Goal: Information Seeking & Learning: Learn about a topic

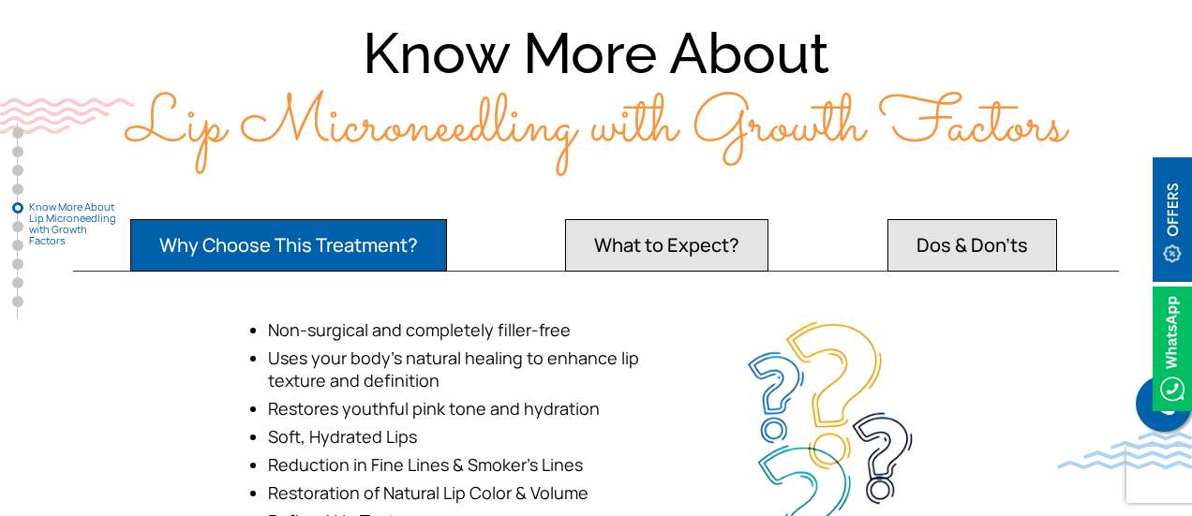
scroll to position [3248, 0]
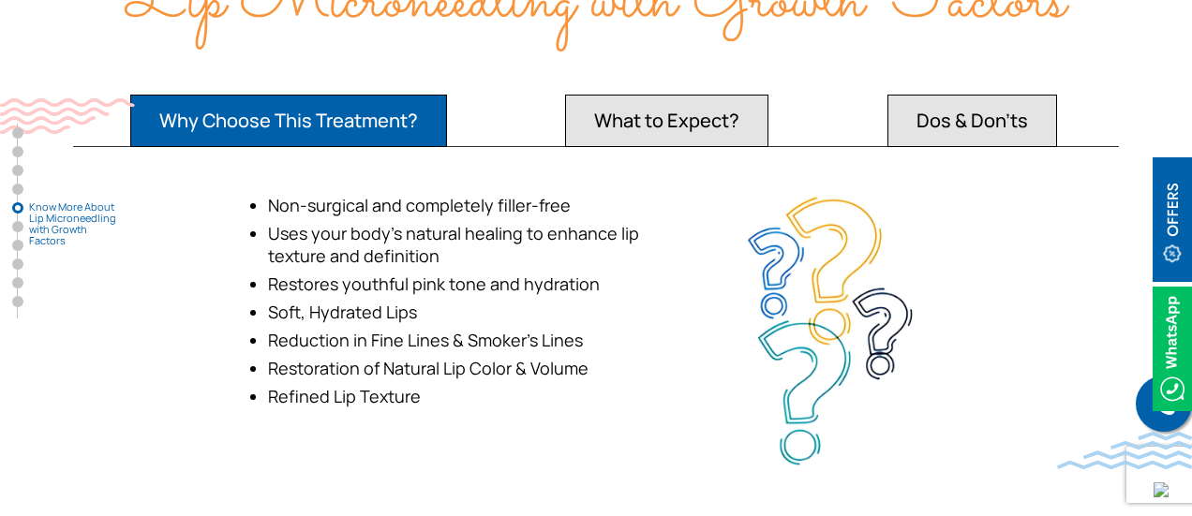
click at [712, 125] on button "What to Expect?" at bounding box center [666, 121] width 203 height 52
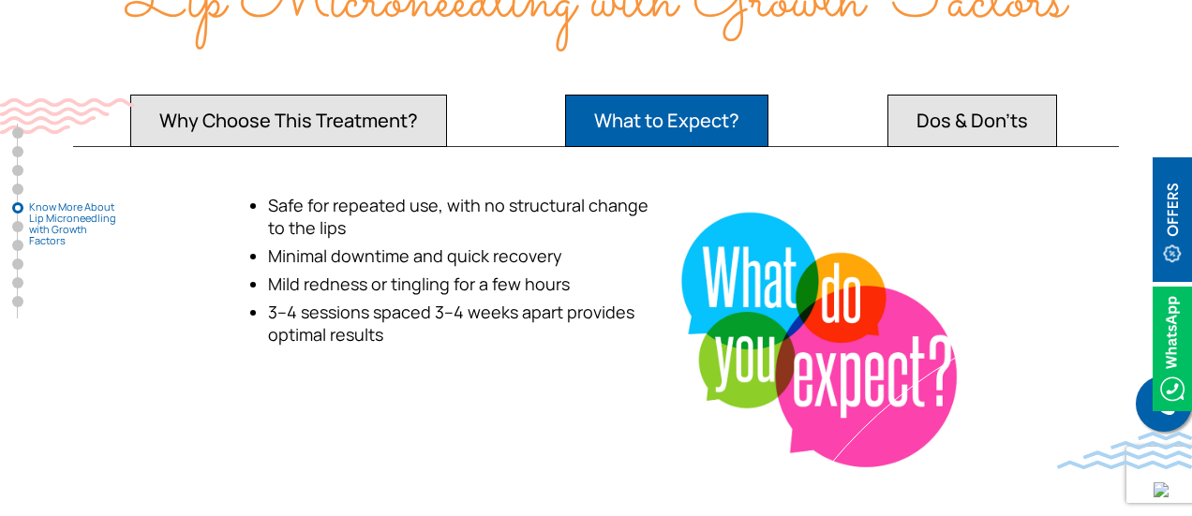
click at [986, 116] on button "Dos & Don’ts" at bounding box center [972, 121] width 170 height 52
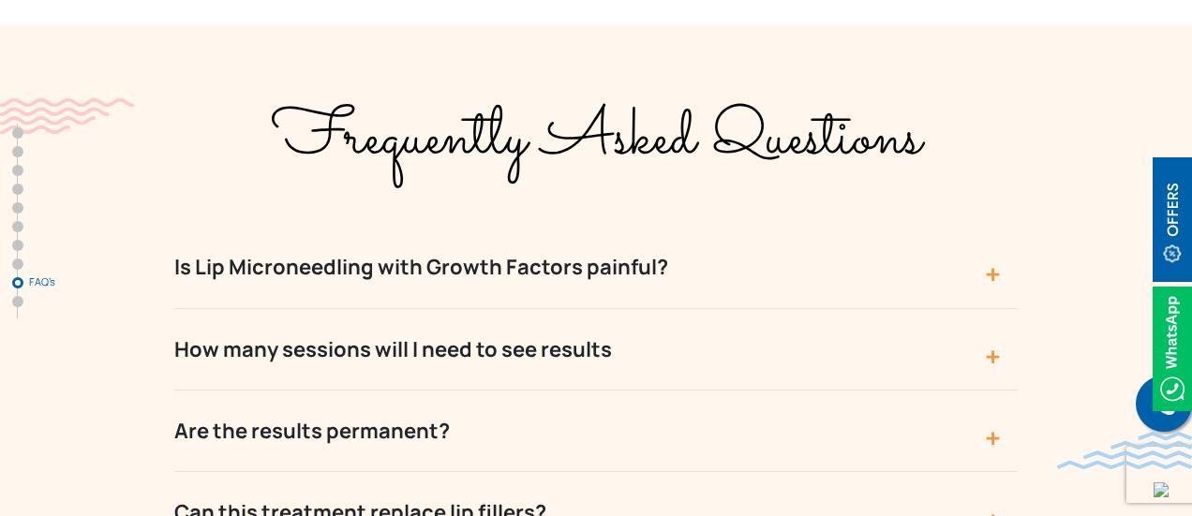
scroll to position [6747, 0]
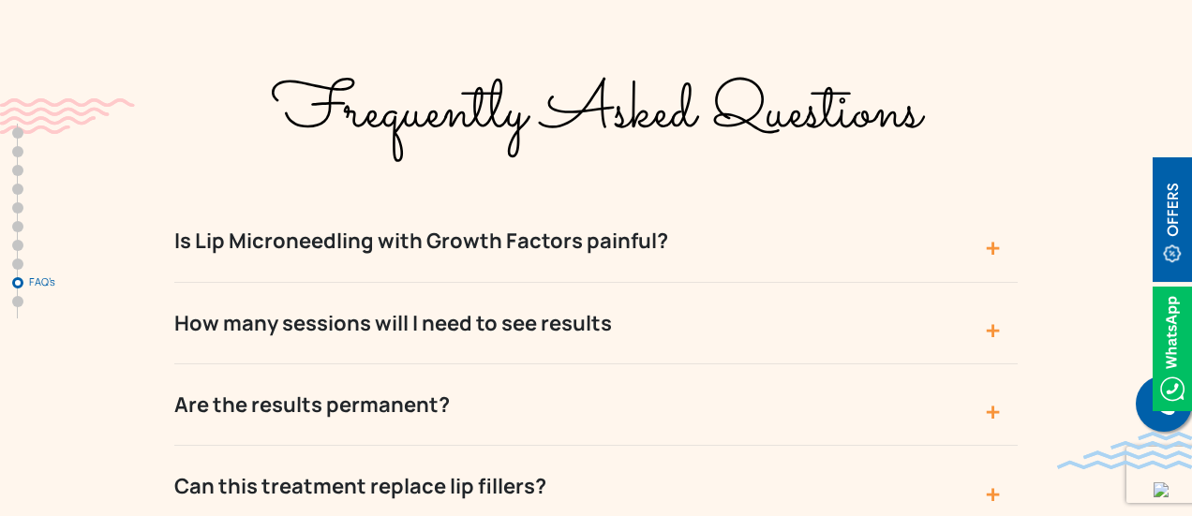
click at [992, 201] on button "Is Lip Microneedling with Growth Factors painful?" at bounding box center [595, 242] width 843 height 82
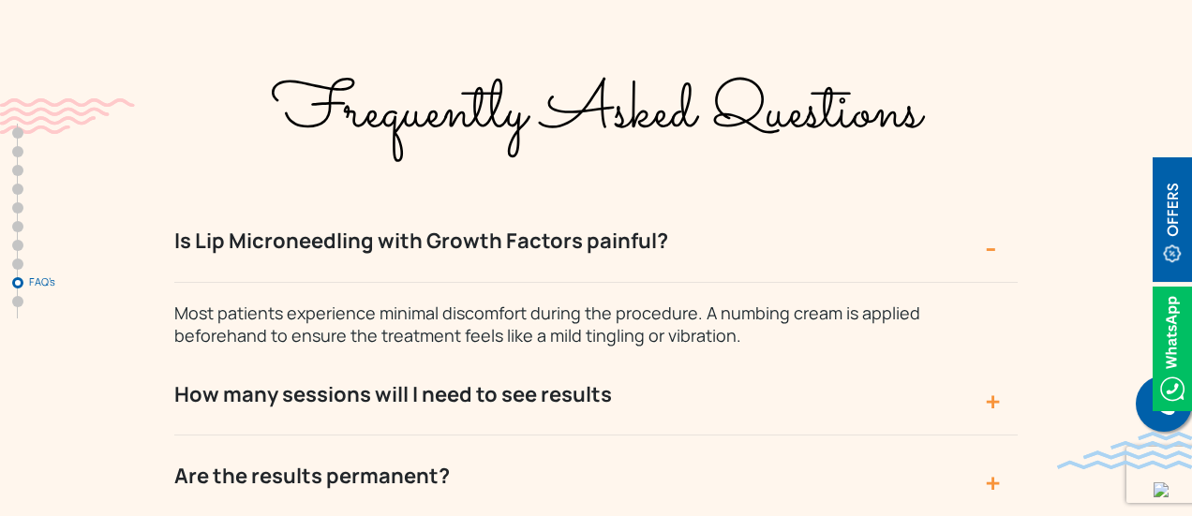
click at [990, 201] on button "Is Lip Microneedling with Growth Factors painful?" at bounding box center [595, 242] width 843 height 82
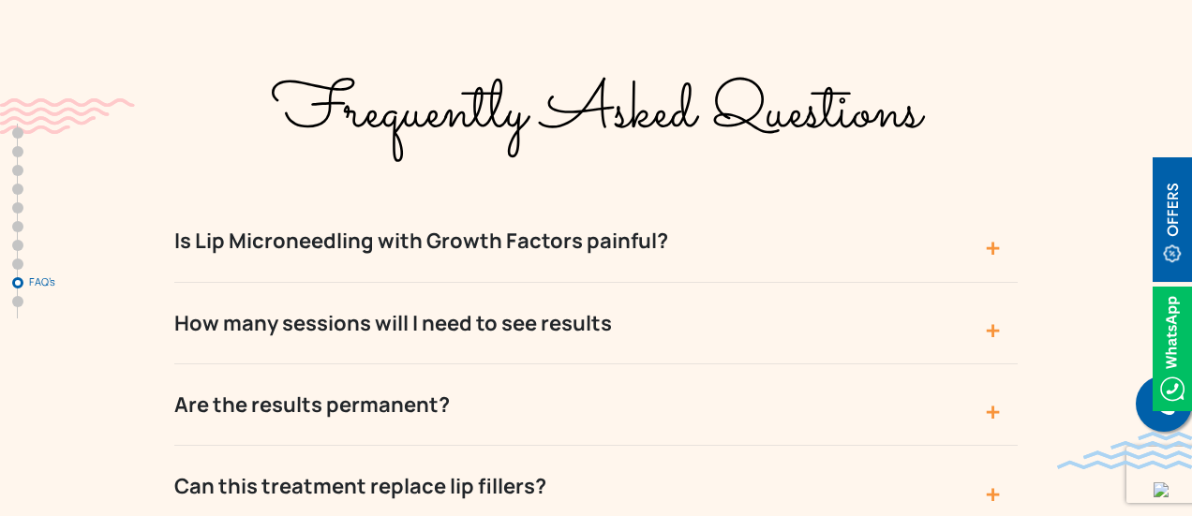
click at [991, 283] on button "How many sessions will I need to see results" at bounding box center [595, 324] width 843 height 82
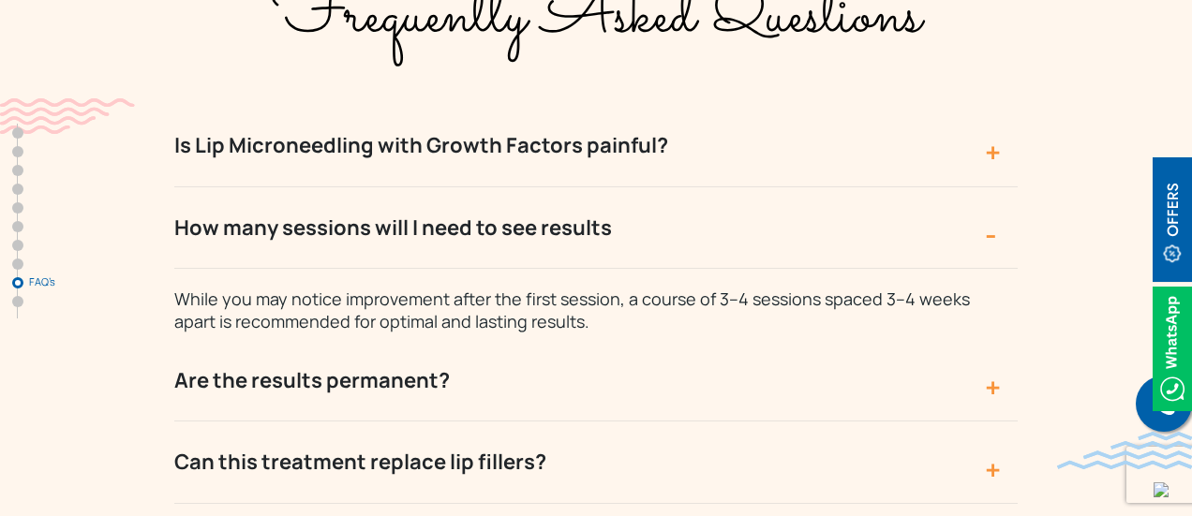
scroll to position [6872, 0]
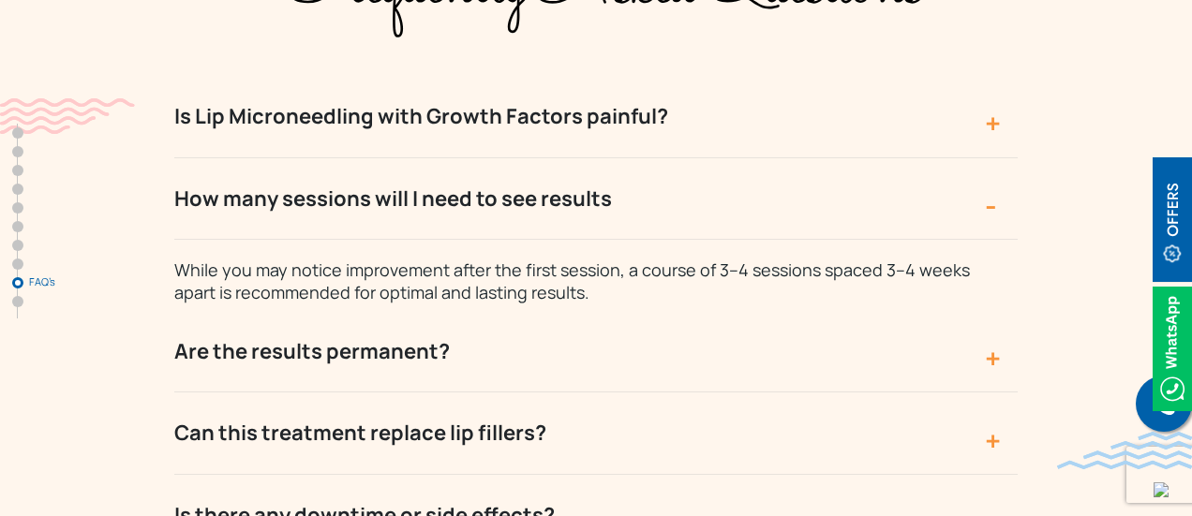
click at [991, 158] on button "How many sessions will I need to see results" at bounding box center [595, 199] width 843 height 82
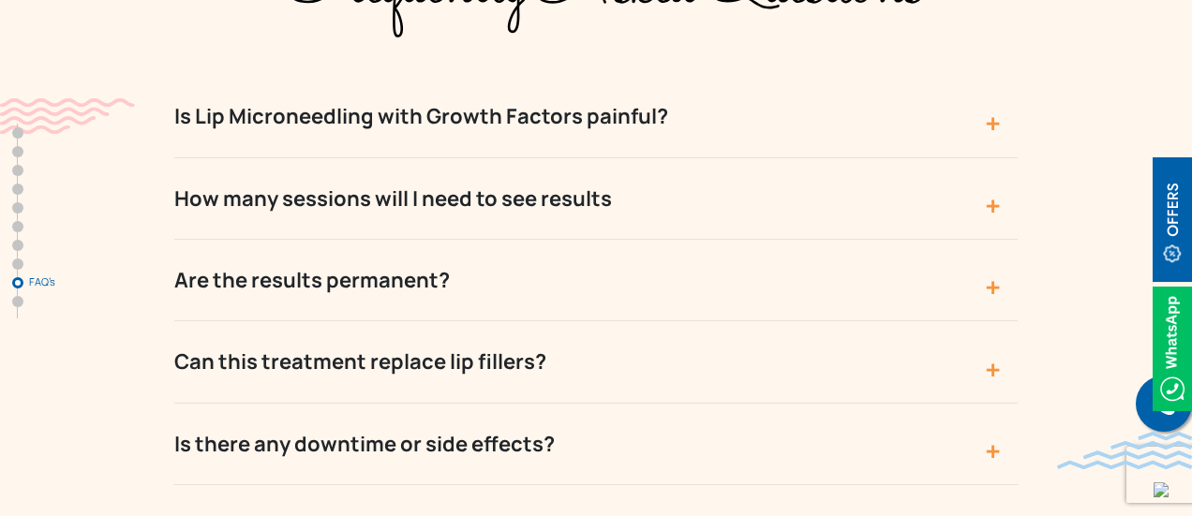
click at [993, 240] on button "Are the results permanent?" at bounding box center [595, 281] width 843 height 82
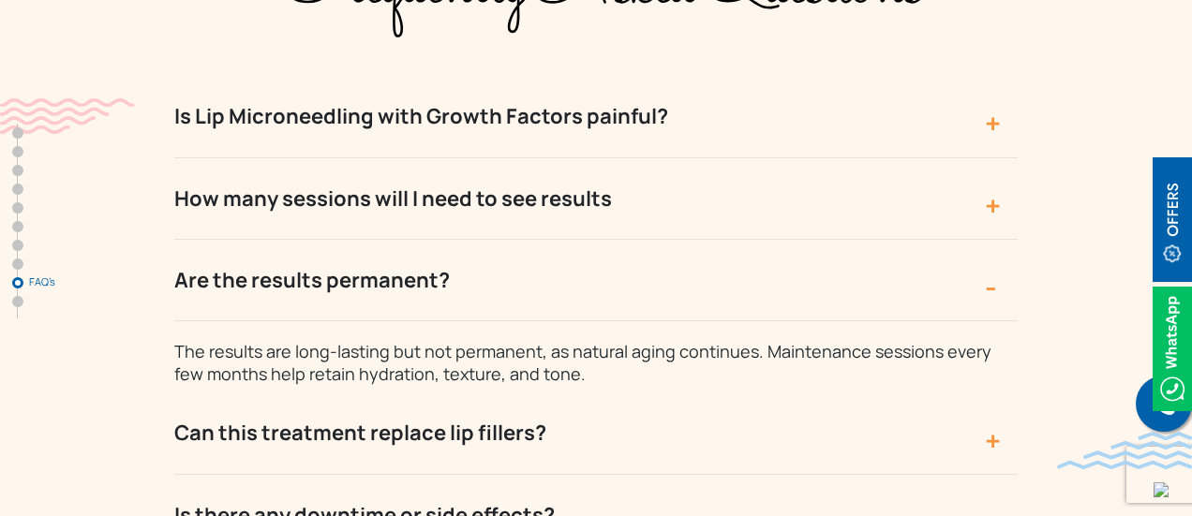
click at [993, 240] on button "Are the results permanent?" at bounding box center [595, 281] width 843 height 82
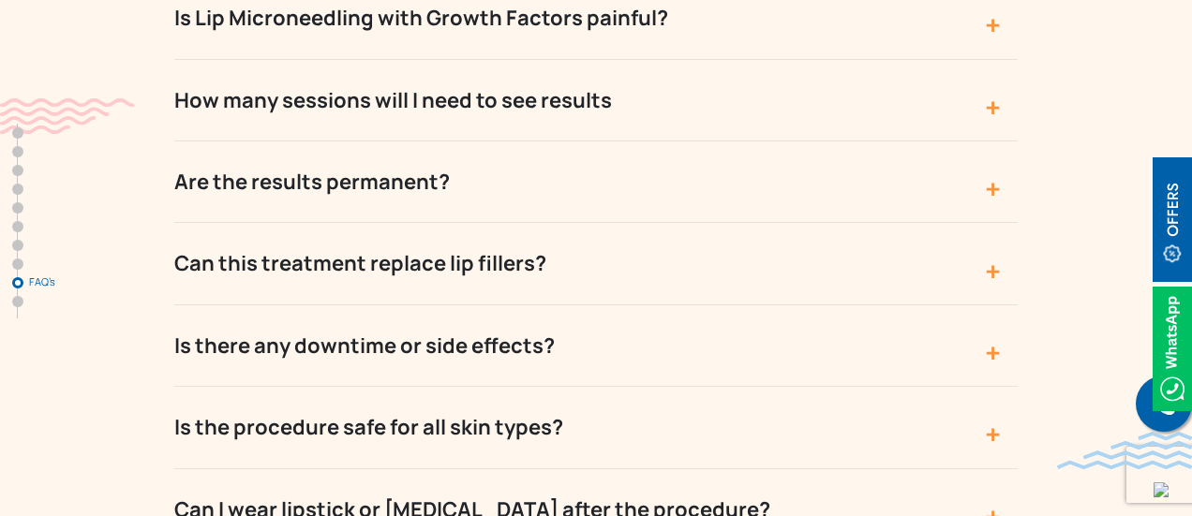
scroll to position [6996, 0]
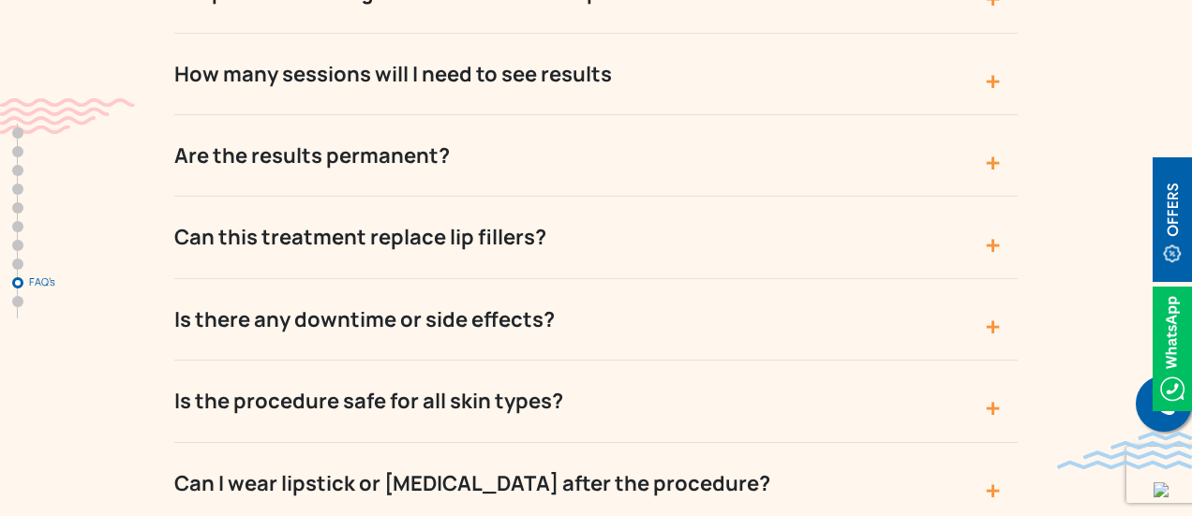
click at [990, 279] on button "Is there any downtime or side effects?" at bounding box center [595, 320] width 843 height 82
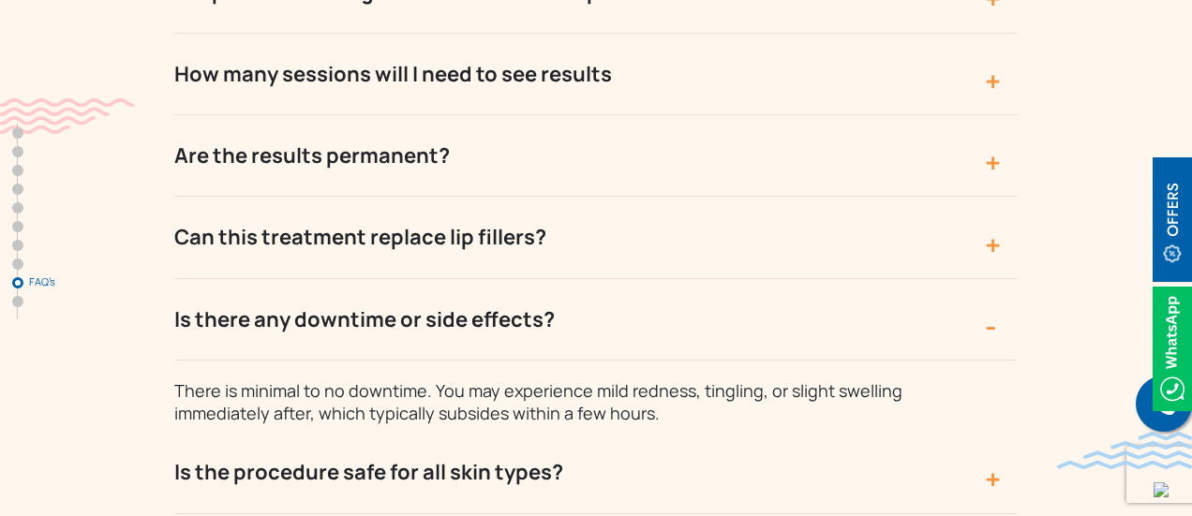
click at [990, 279] on button "Is there any downtime or side effects?" at bounding box center [595, 320] width 843 height 82
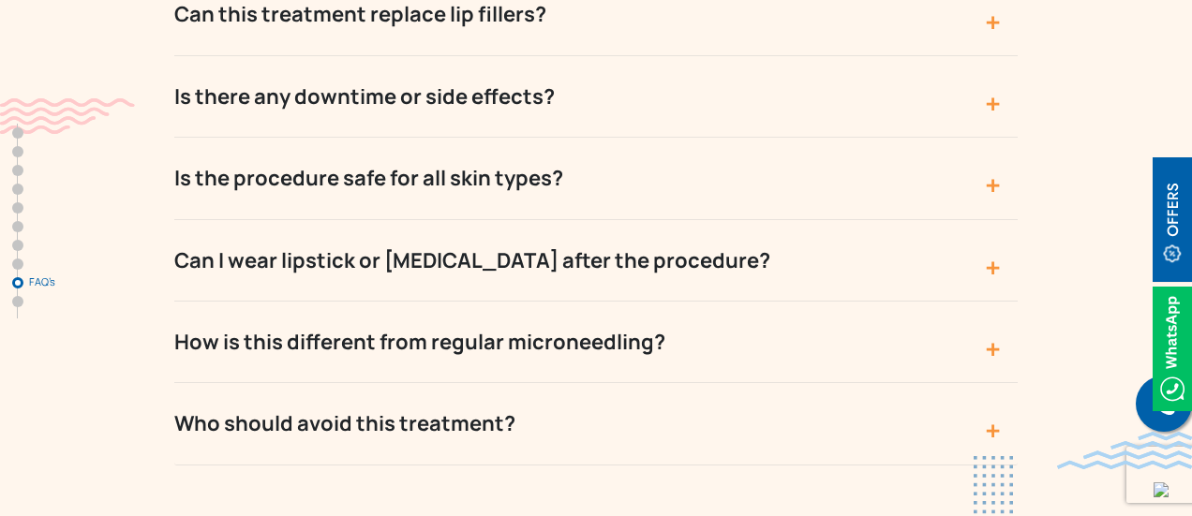
scroll to position [7246, 0]
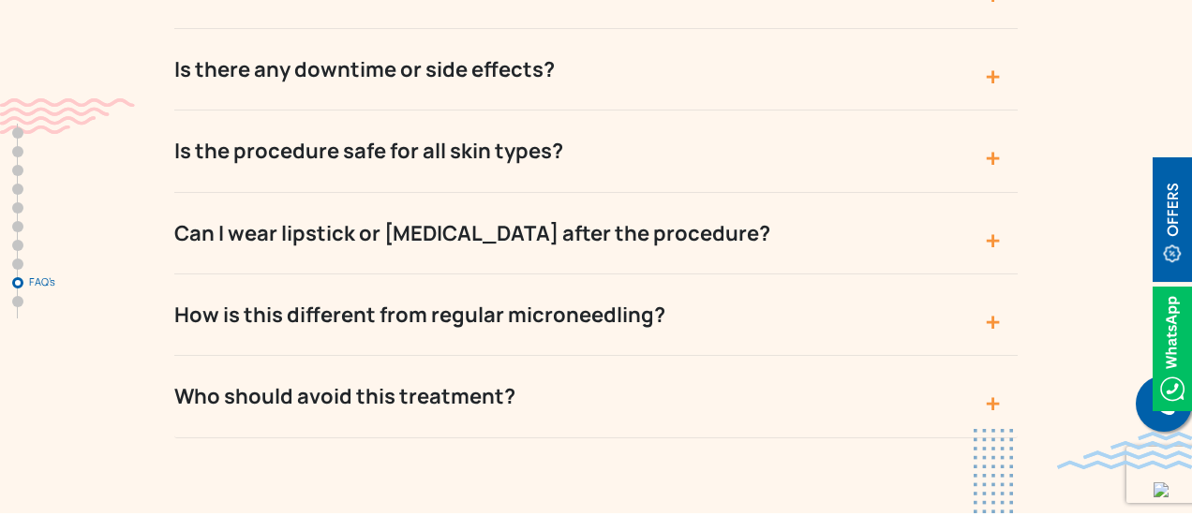
click at [997, 275] on button "How is this different from regular microneedling?" at bounding box center [595, 316] width 843 height 82
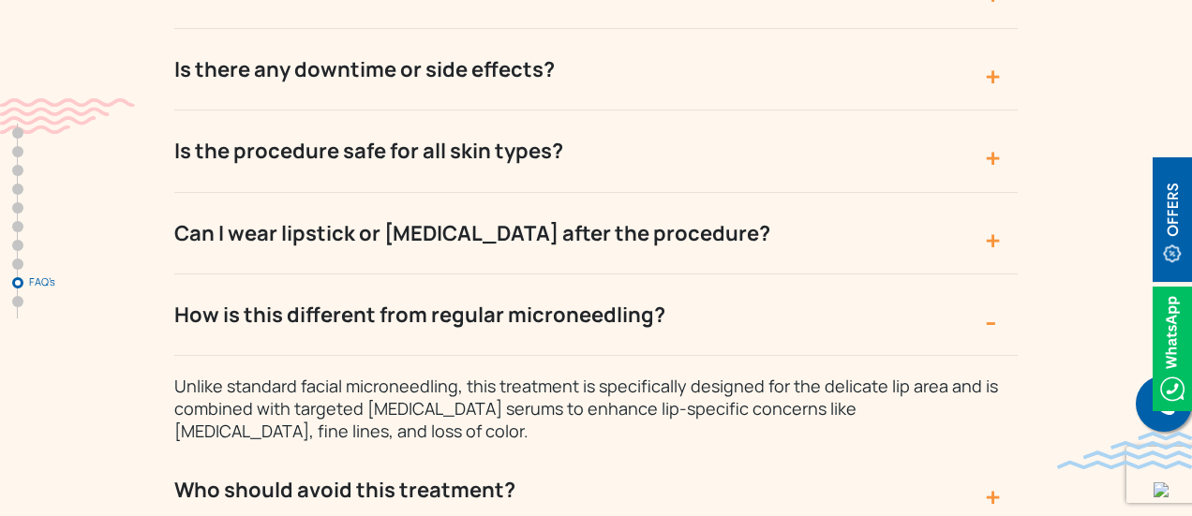
click at [997, 275] on button "How is this different from regular microneedling?" at bounding box center [595, 316] width 843 height 82
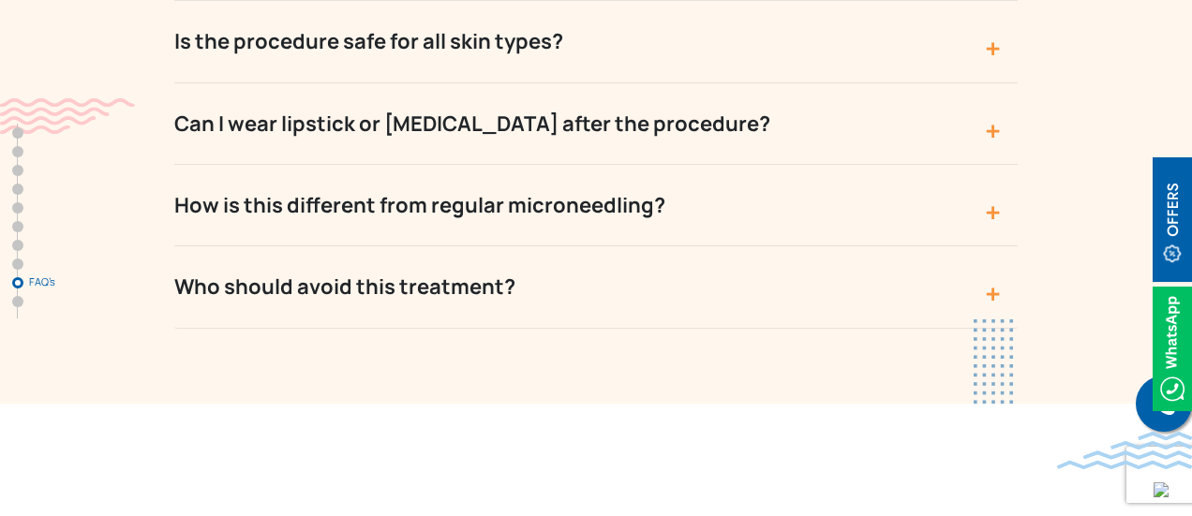
scroll to position [7371, 0]
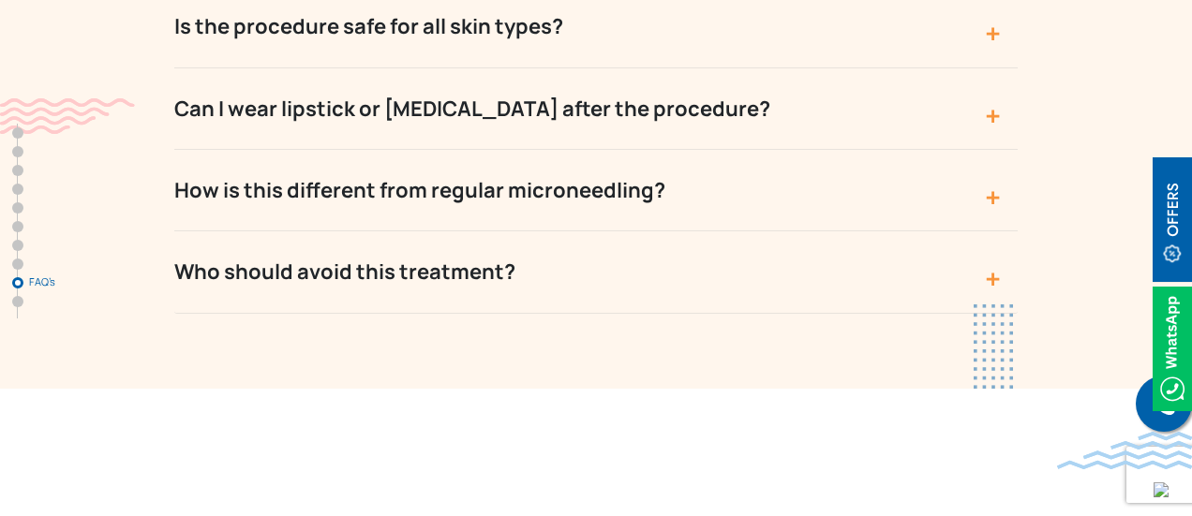
click at [993, 231] on button "Who should avoid this treatment?" at bounding box center [595, 272] width 843 height 82
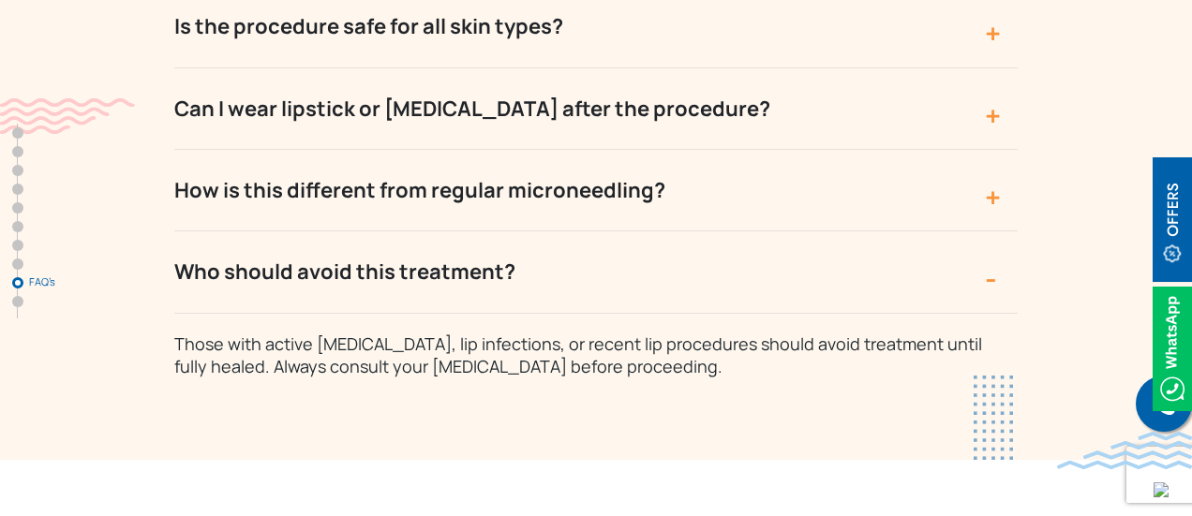
click at [993, 231] on button "Who should avoid this treatment?" at bounding box center [595, 272] width 843 height 82
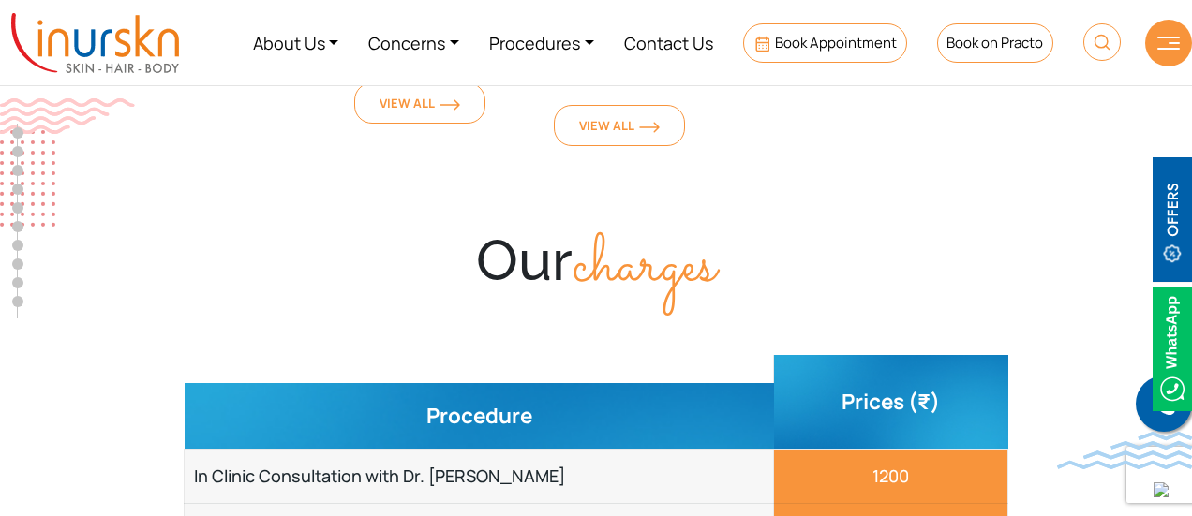
scroll to position [6087, 0]
